Goal: Find specific page/section: Find specific page/section

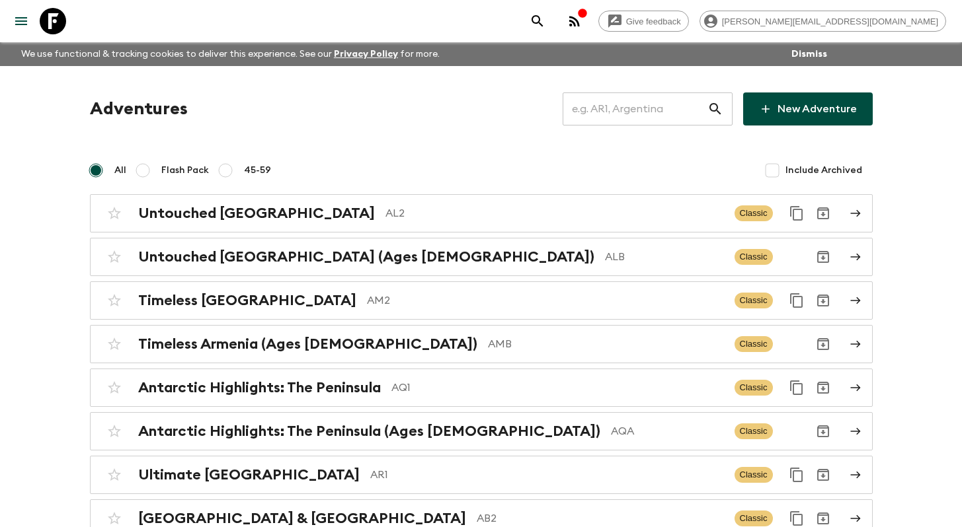
click at [643, 108] on input "text" at bounding box center [635, 109] width 145 height 37
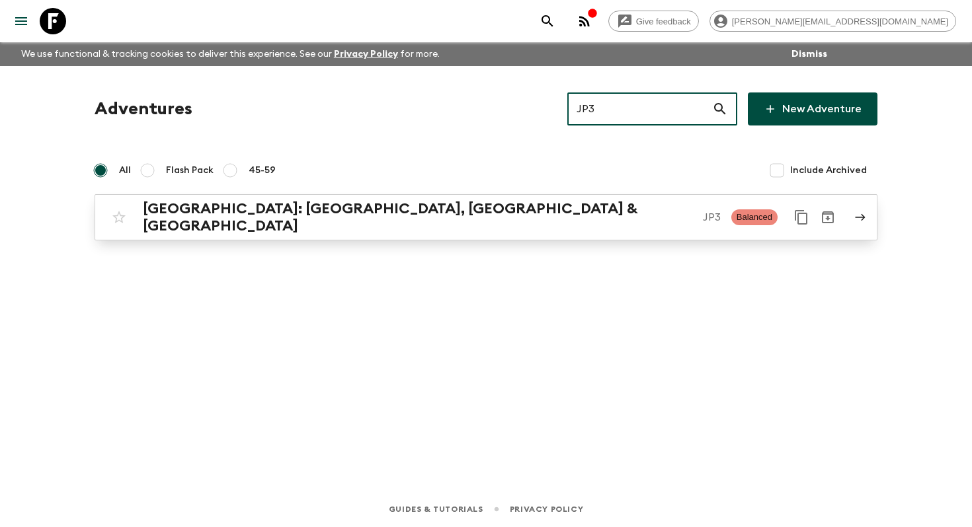
type input "JP3"
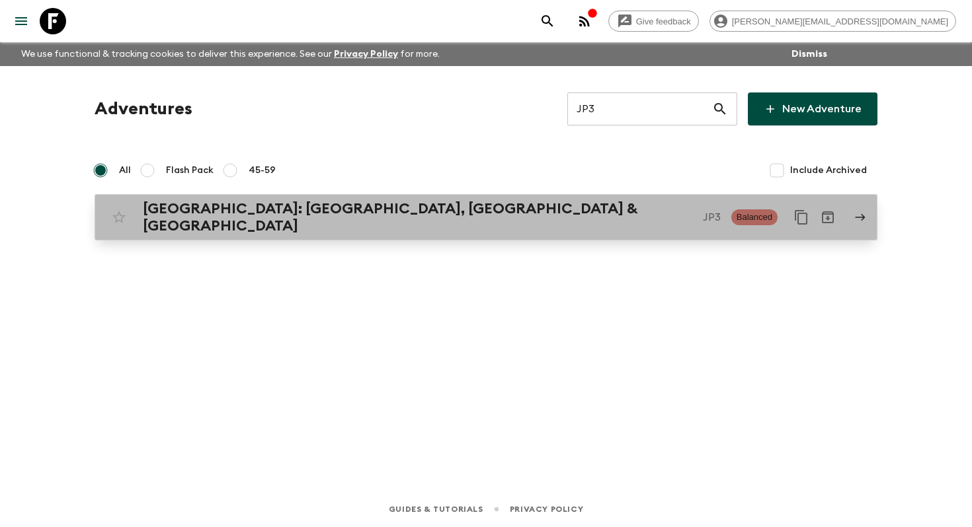
click at [703, 212] on p "JP3" at bounding box center [712, 218] width 18 height 16
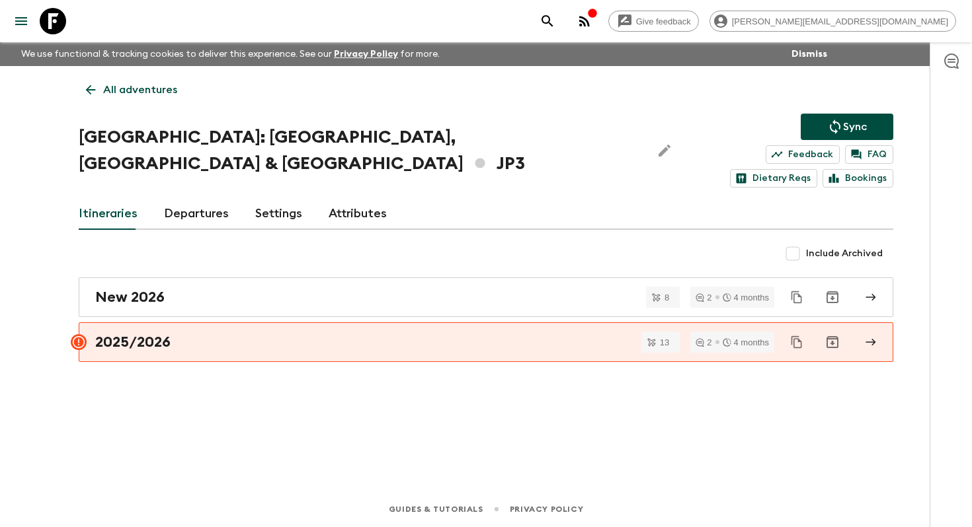
click at [323, 334] on div "2025/2026" at bounding box center [473, 342] width 756 height 17
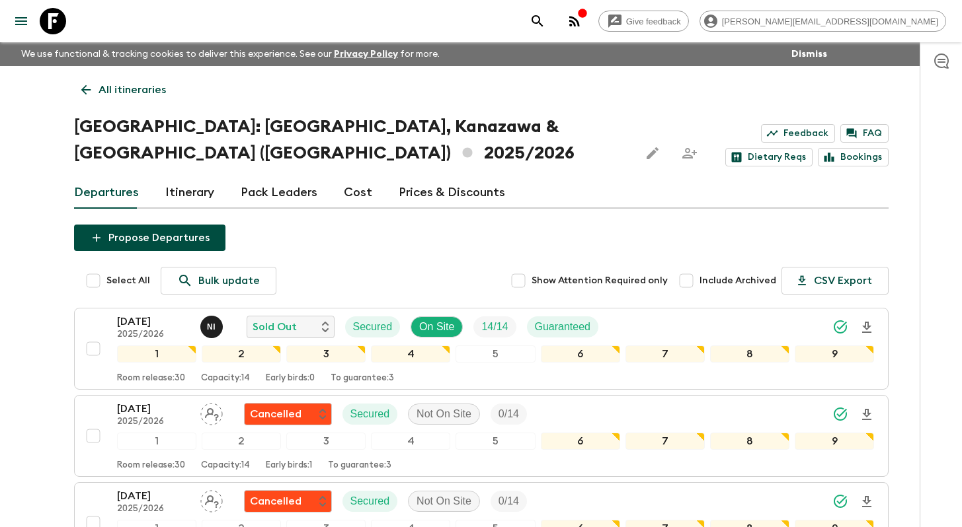
drag, startPoint x: 577, startPoint y: 212, endPoint x: 697, endPoint y: 256, distance: 127.3
click at [697, 268] on input "Include Archived" at bounding box center [686, 281] width 26 height 26
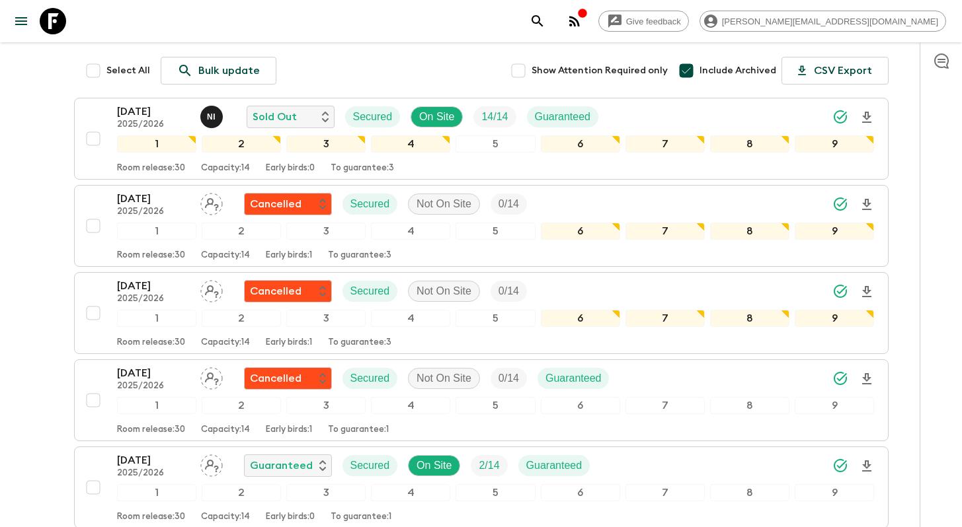
scroll to position [147, 0]
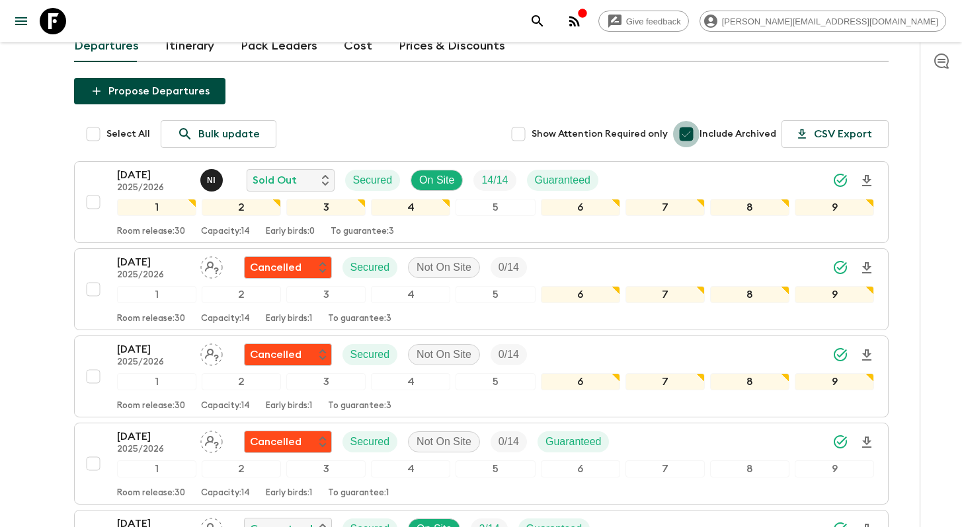
click at [693, 121] on input "Include Archived" at bounding box center [686, 134] width 26 height 26
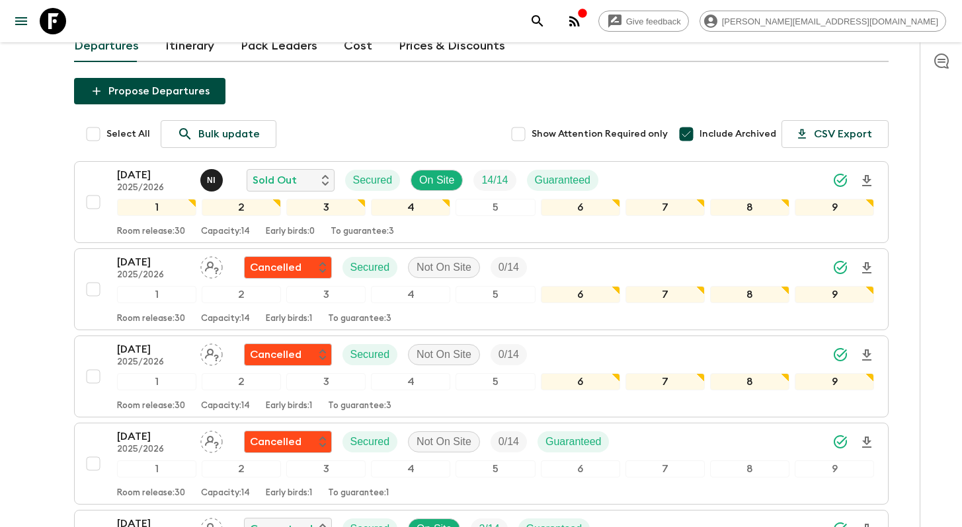
checkbox input "false"
